Goal: Task Accomplishment & Management: Manage account settings

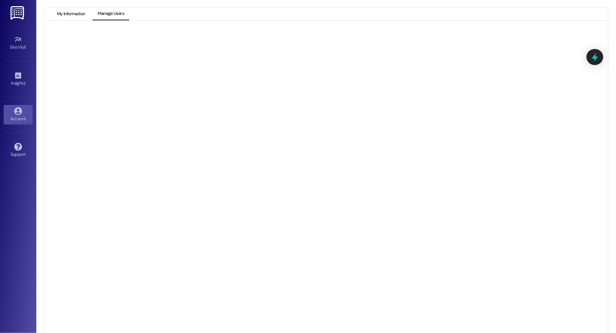
click at [65, 15] on button "My Information" at bounding box center [71, 14] width 38 height 12
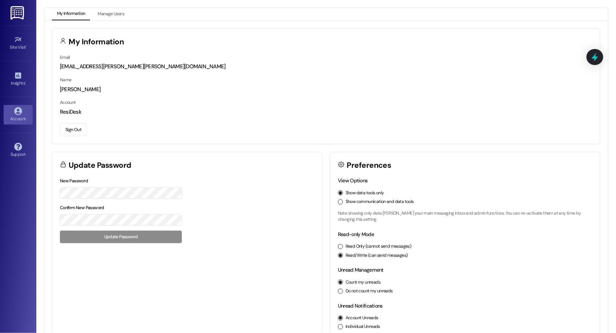
click at [80, 132] on button "Sign Out" at bounding box center [73, 129] width 27 height 13
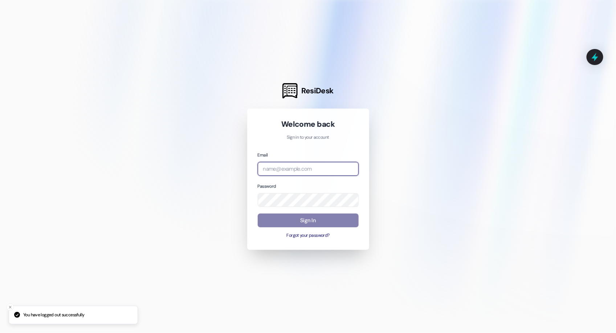
click at [349, 168] on body "You have logged out successfully ResiDesk Welcome back Sign in to your account …" at bounding box center [308, 166] width 616 height 333
click at [0, 332] on com-1password-button at bounding box center [0, 333] width 0 height 0
type input "[EMAIL_ADDRESS][DOMAIN_NAME]"
